Goal: Transaction & Acquisition: Book appointment/travel/reservation

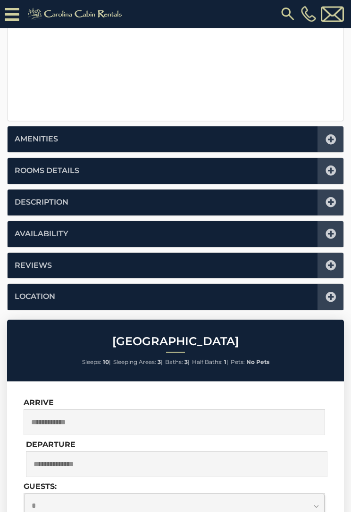
scroll to position [381, 0]
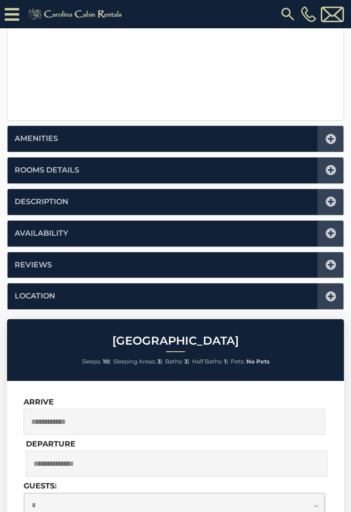
click at [223, 417] on input "text" at bounding box center [174, 422] width 301 height 26
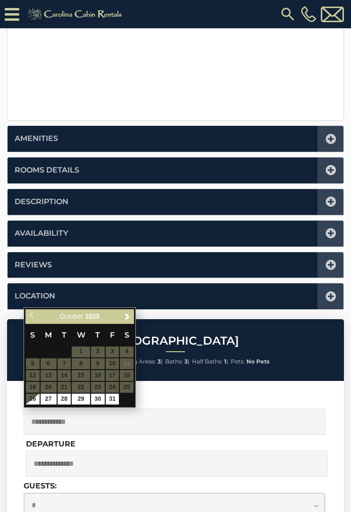
click at [124, 315] on span "Next" at bounding box center [128, 317] width 8 height 8
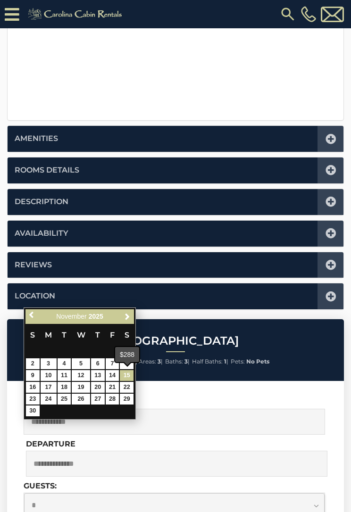
click at [131, 371] on link "15" at bounding box center [127, 375] width 14 height 11
type input "**********"
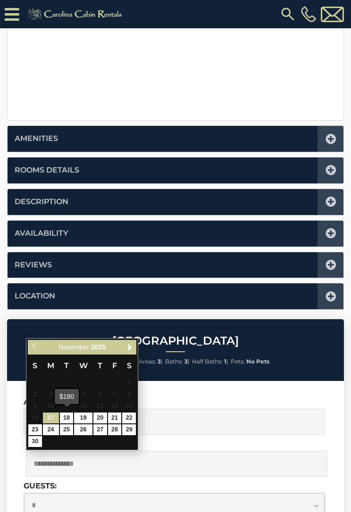
click at [68, 415] on link "18" at bounding box center [67, 418] width 14 height 11
type input "**********"
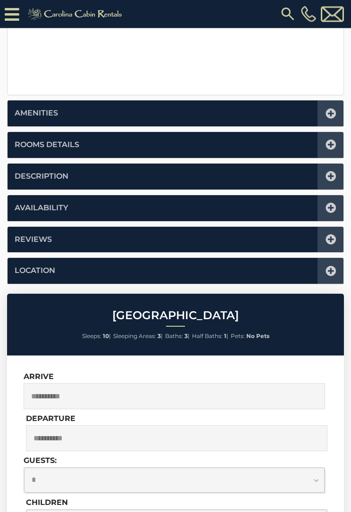
scroll to position [443, 0]
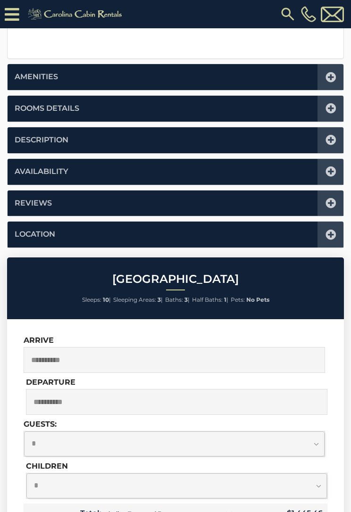
click at [315, 441] on select "**********" at bounding box center [174, 443] width 300 height 25
select select "*"
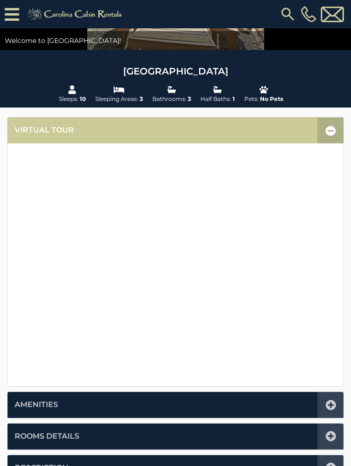
scroll to position [0, 0]
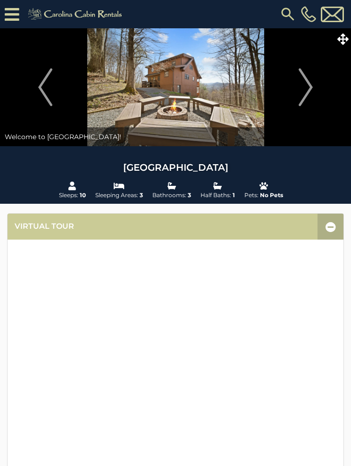
click at [294, 93] on button "Next" at bounding box center [305, 87] width 81 height 118
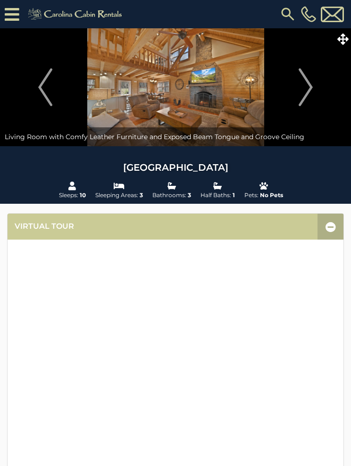
click at [296, 84] on button "Next" at bounding box center [305, 87] width 81 height 118
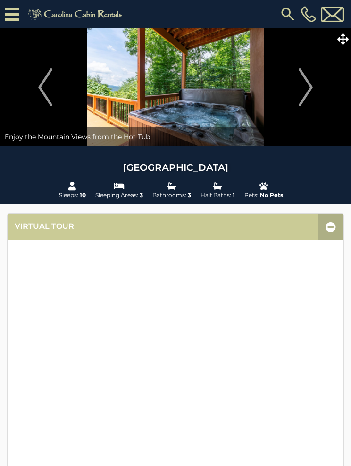
click at [296, 89] on button "Next" at bounding box center [305, 87] width 81 height 118
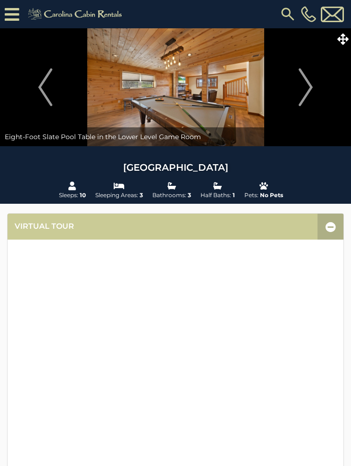
click at [298, 85] on button "Next" at bounding box center [305, 87] width 81 height 118
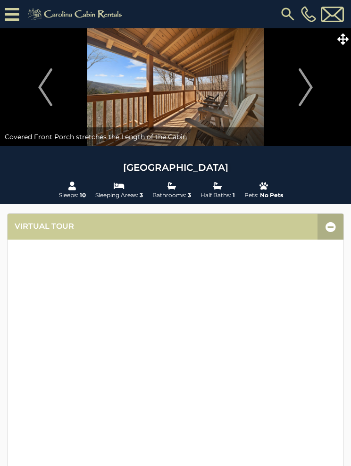
click at [300, 91] on img "Next" at bounding box center [305, 87] width 14 height 38
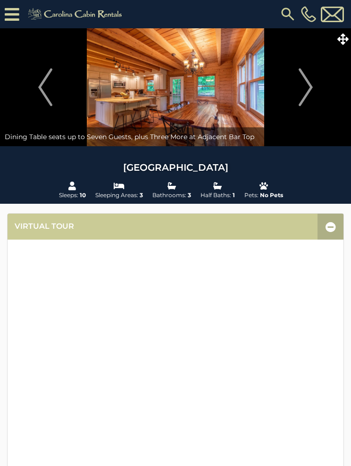
click at [301, 92] on img "Next" at bounding box center [305, 87] width 14 height 38
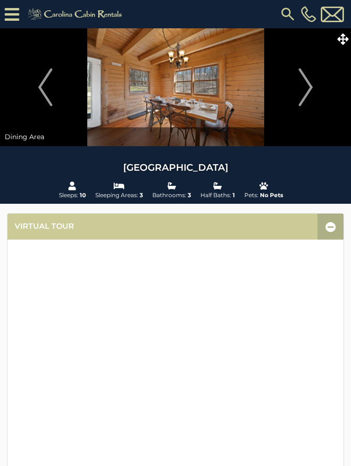
click at [299, 91] on img "Next" at bounding box center [305, 87] width 14 height 38
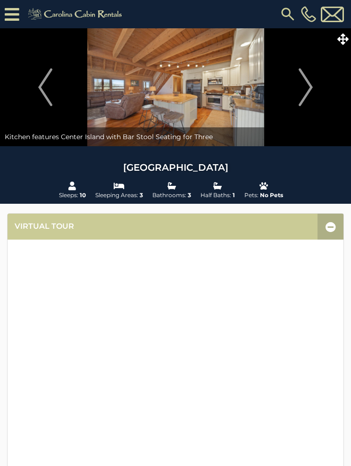
click at [300, 93] on img "Next" at bounding box center [305, 87] width 14 height 38
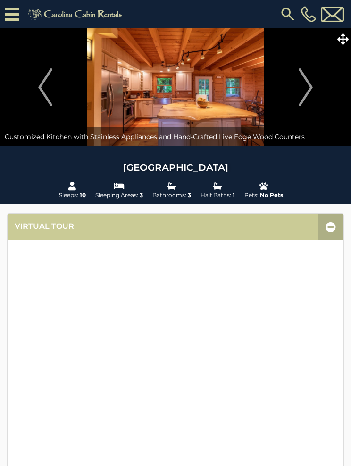
click at [302, 92] on img "Next" at bounding box center [305, 87] width 14 height 38
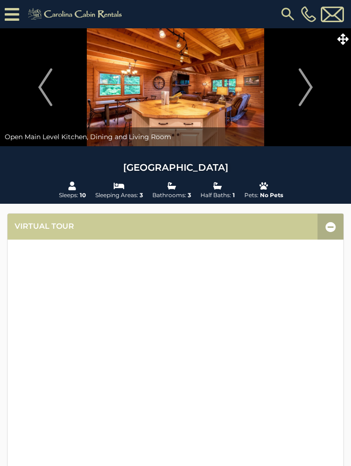
click at [297, 89] on button "Next" at bounding box center [305, 87] width 81 height 118
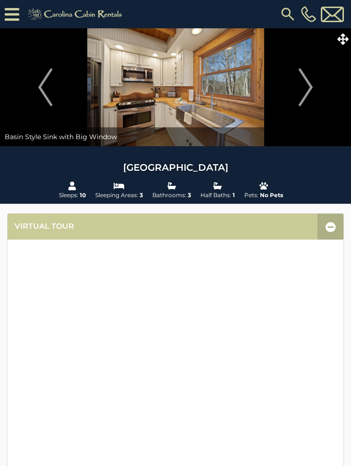
click at [303, 90] on img "Next" at bounding box center [305, 87] width 14 height 38
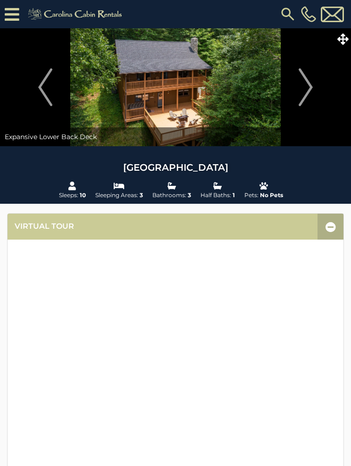
click at [306, 90] on img "Next" at bounding box center [305, 87] width 14 height 38
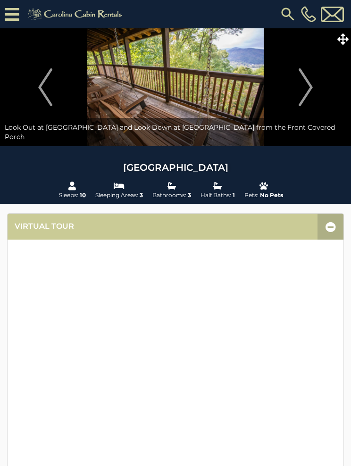
click at [309, 91] on img "Next" at bounding box center [305, 87] width 14 height 38
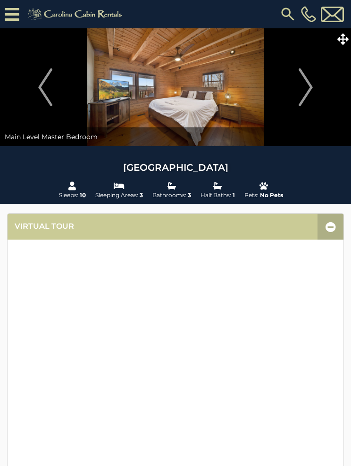
click at [309, 90] on img "Next" at bounding box center [305, 87] width 14 height 38
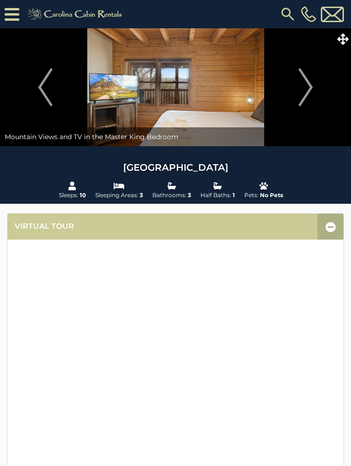
click at [308, 94] on img "Next" at bounding box center [305, 87] width 14 height 38
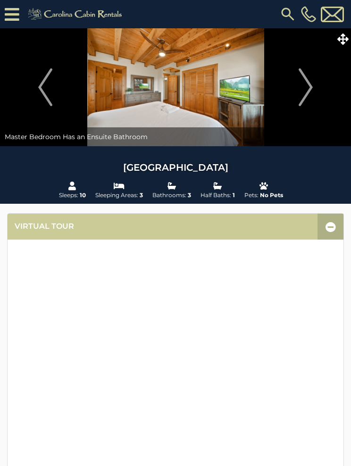
click at [309, 96] on img "Next" at bounding box center [305, 87] width 14 height 38
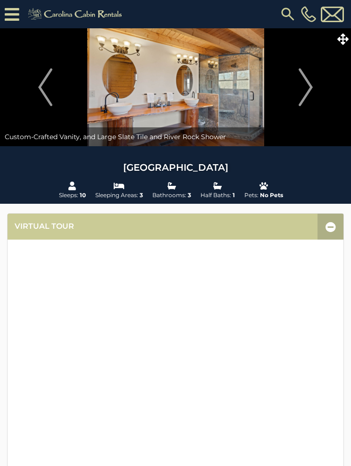
click at [308, 99] on img "Next" at bounding box center [305, 87] width 14 height 38
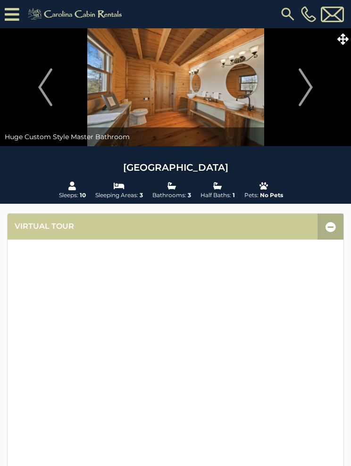
click at [312, 101] on img "Next" at bounding box center [305, 87] width 14 height 38
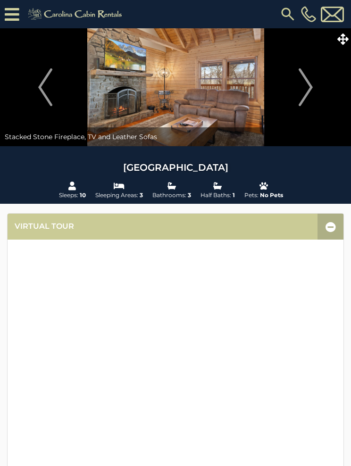
click at [309, 99] on img "Next" at bounding box center [305, 87] width 14 height 38
